Goal: Information Seeking & Learning: Learn about a topic

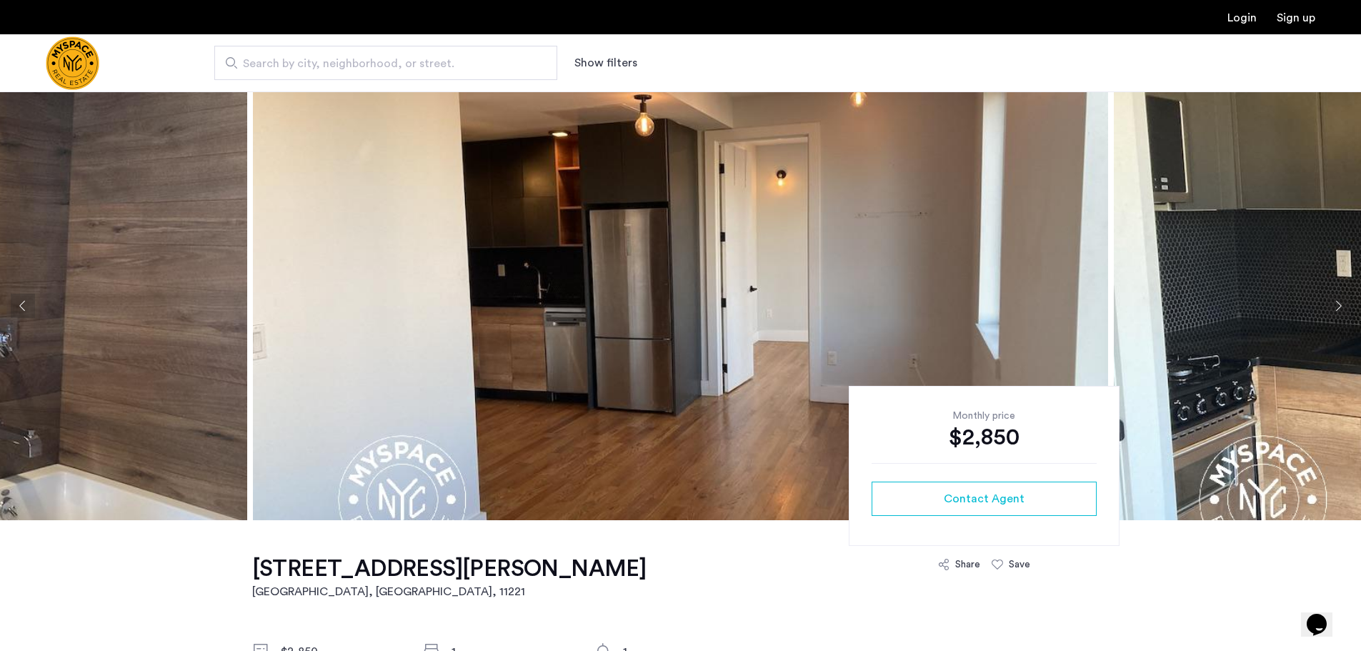
click at [1334, 304] on button "Next apartment" at bounding box center [1338, 306] width 24 height 24
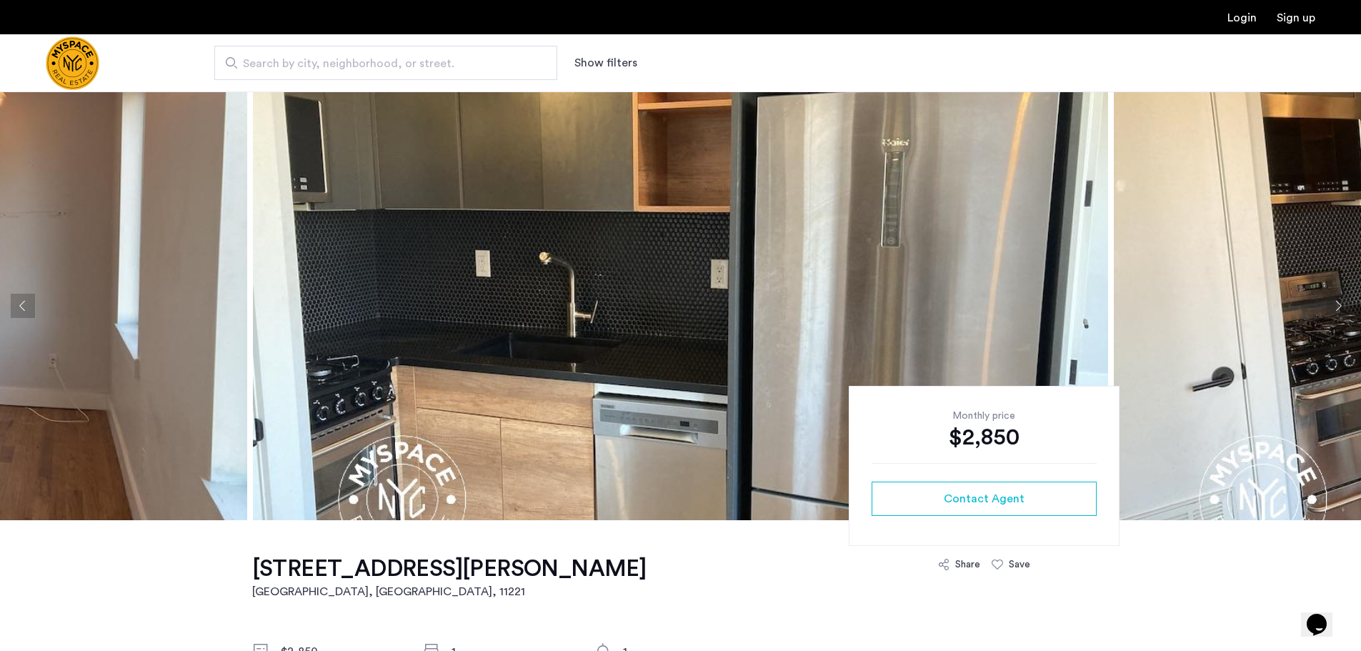
click at [1334, 304] on button "Next apartment" at bounding box center [1338, 306] width 24 height 24
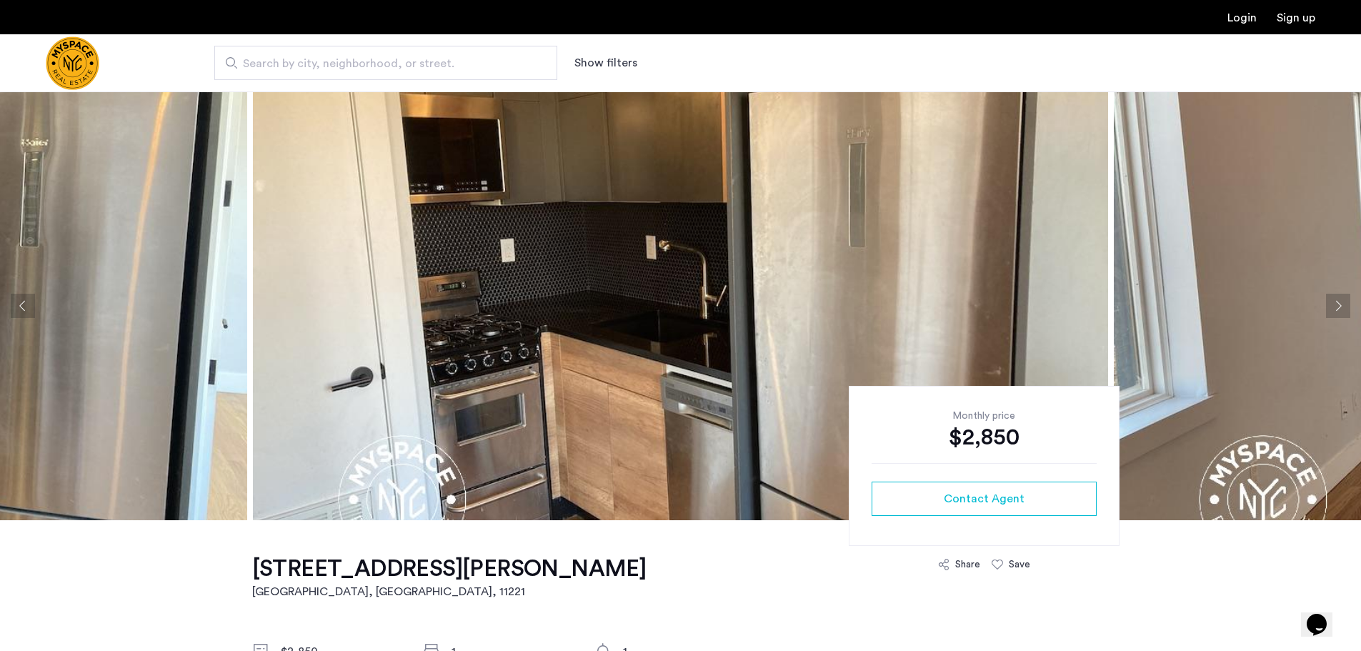
click at [1334, 304] on button "Next apartment" at bounding box center [1338, 306] width 24 height 24
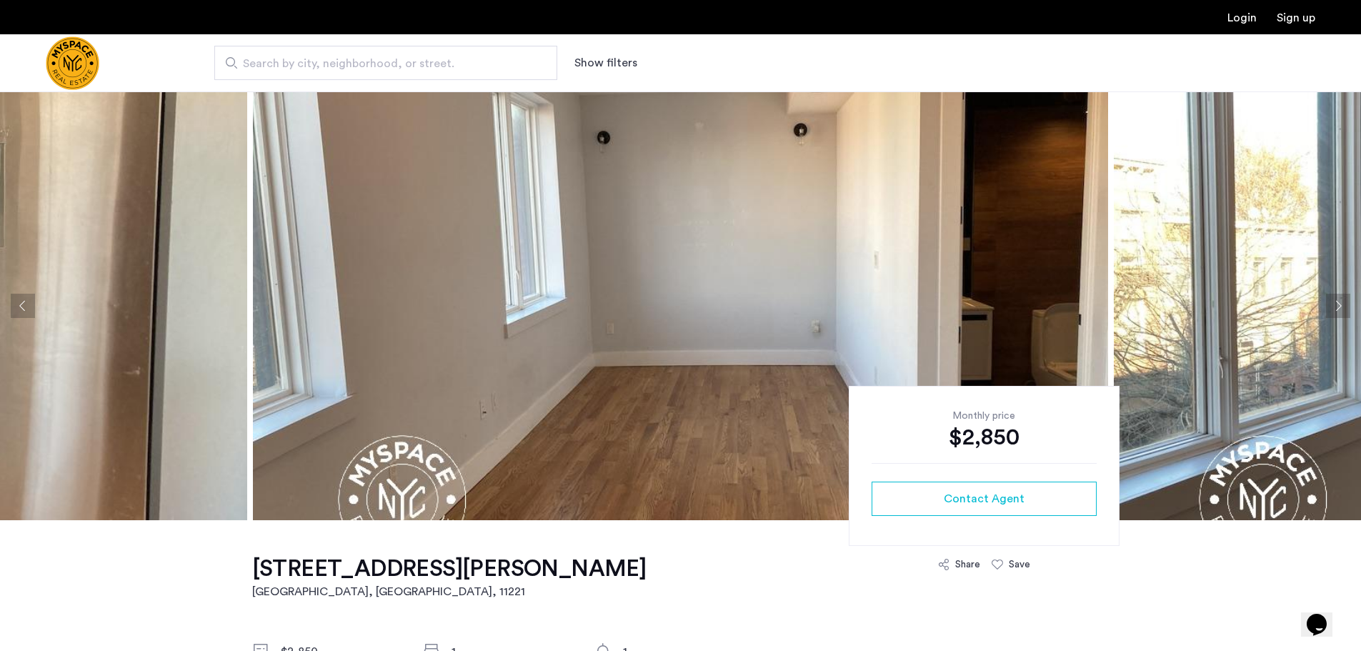
click at [1334, 304] on button "Next apartment" at bounding box center [1338, 306] width 24 height 24
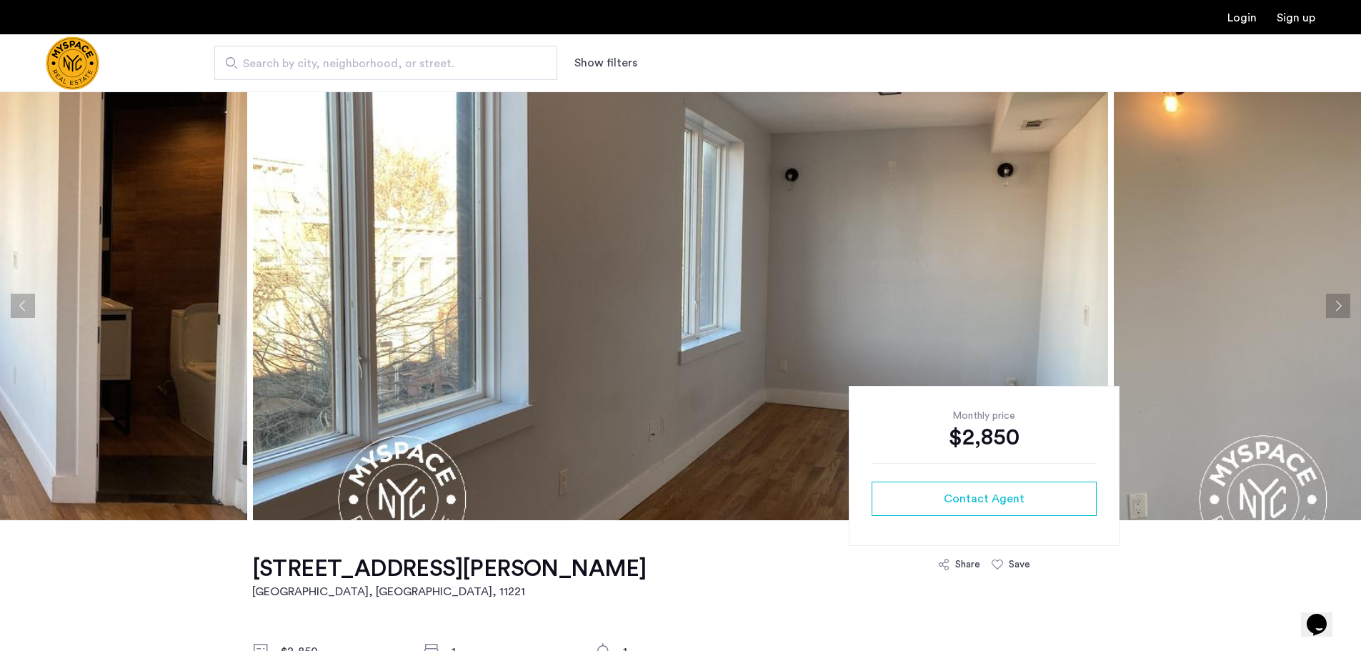
click at [1332, 307] on button "Next apartment" at bounding box center [1338, 306] width 24 height 24
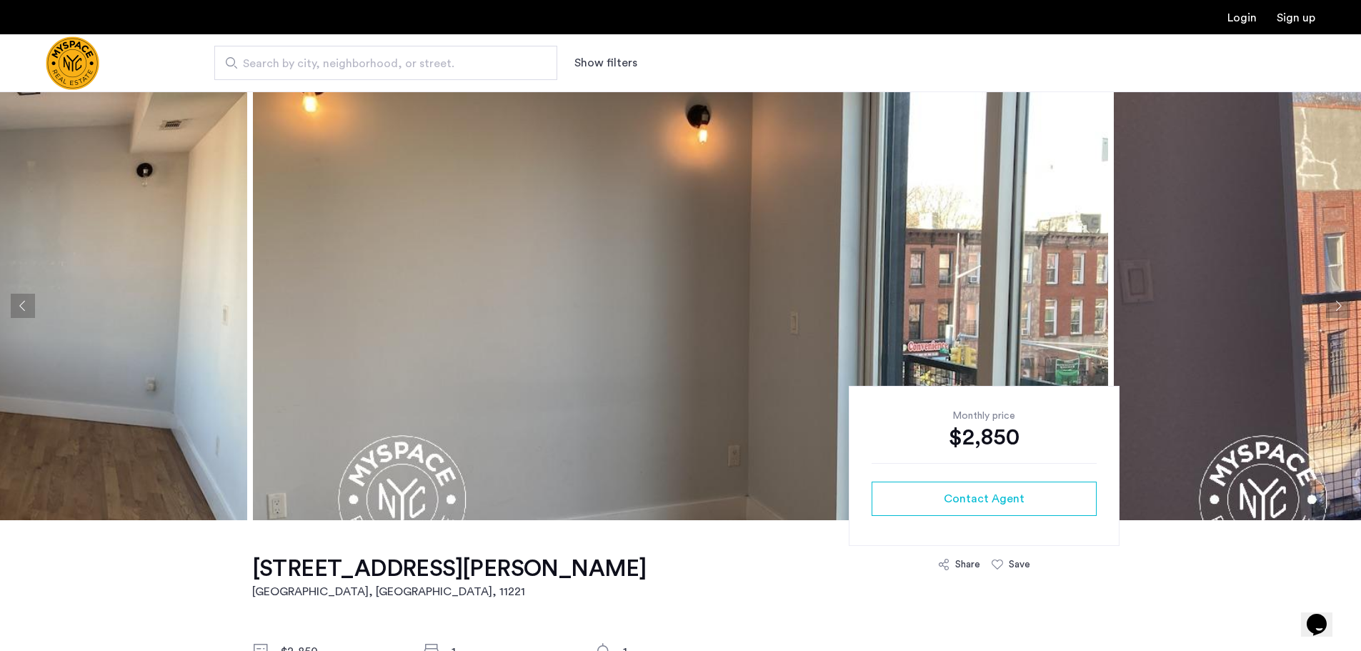
click at [1331, 309] on button "Next apartment" at bounding box center [1338, 306] width 24 height 24
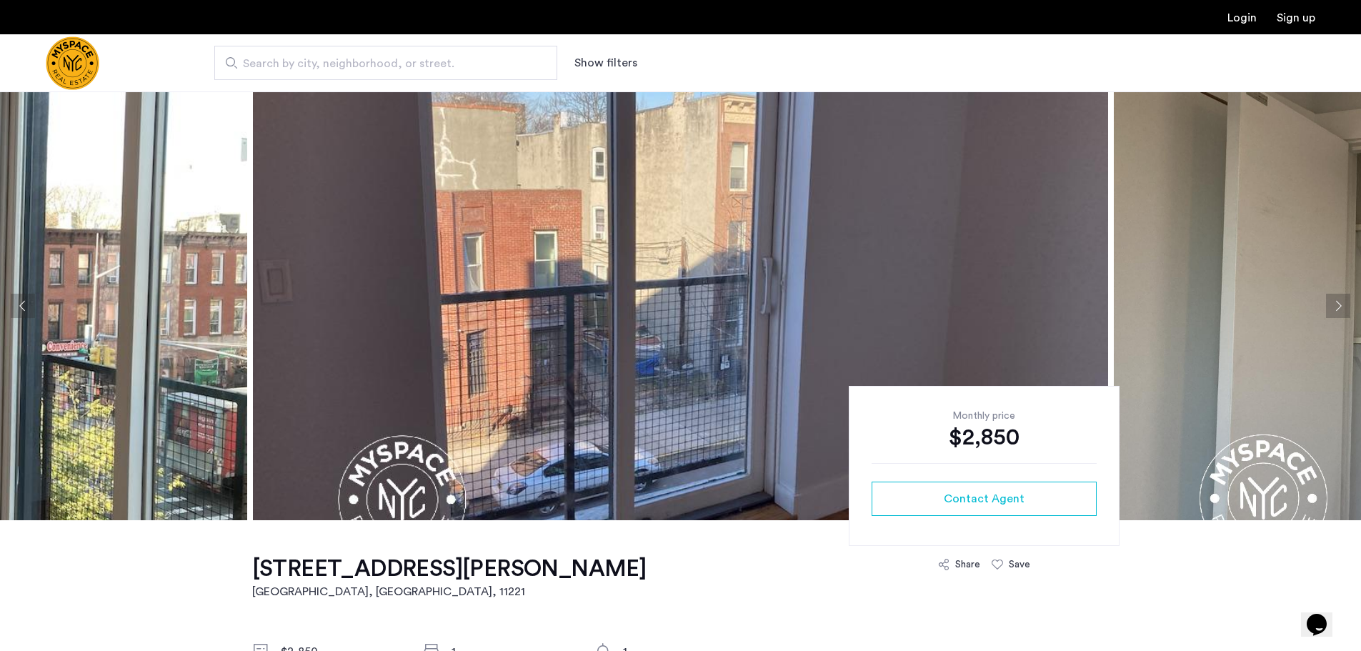
click at [1331, 309] on button "Next apartment" at bounding box center [1338, 306] width 24 height 24
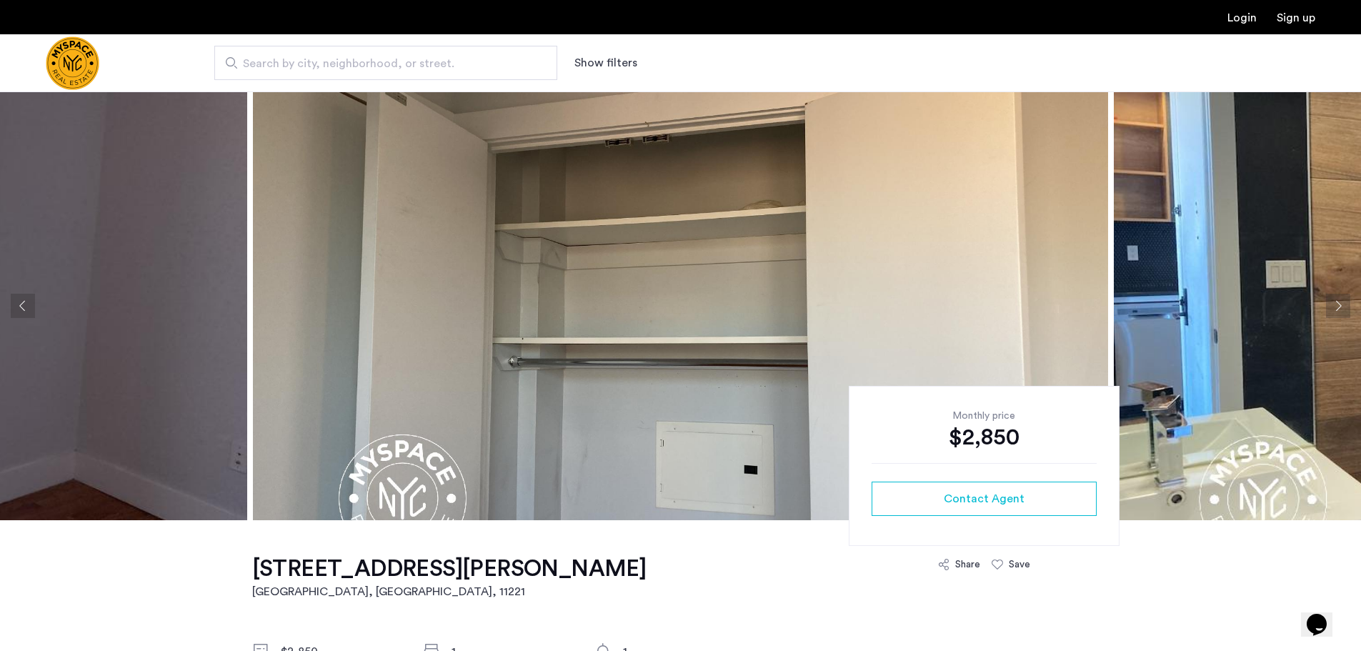
click at [21, 299] on button "Previous apartment" at bounding box center [23, 306] width 24 height 24
